Goal: Transaction & Acquisition: Purchase product/service

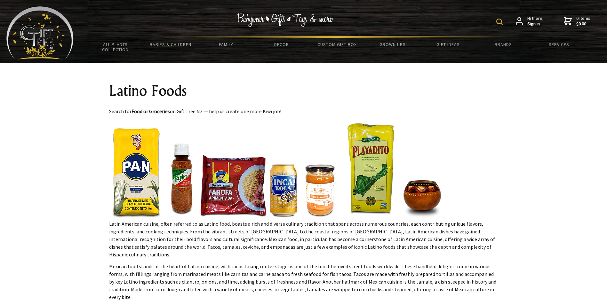
click at [499, 22] on img at bounding box center [499, 22] width 6 height 6
type input "fresh cheese"
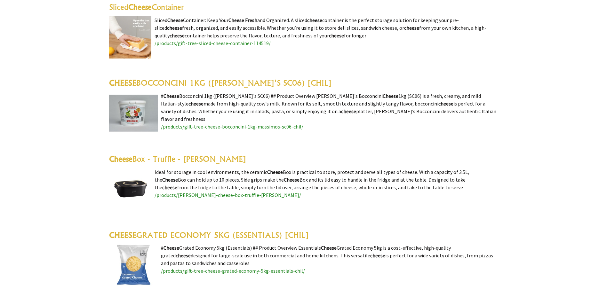
scroll to position [759, 0]
